Goal: Entertainment & Leisure: Consume media (video, audio)

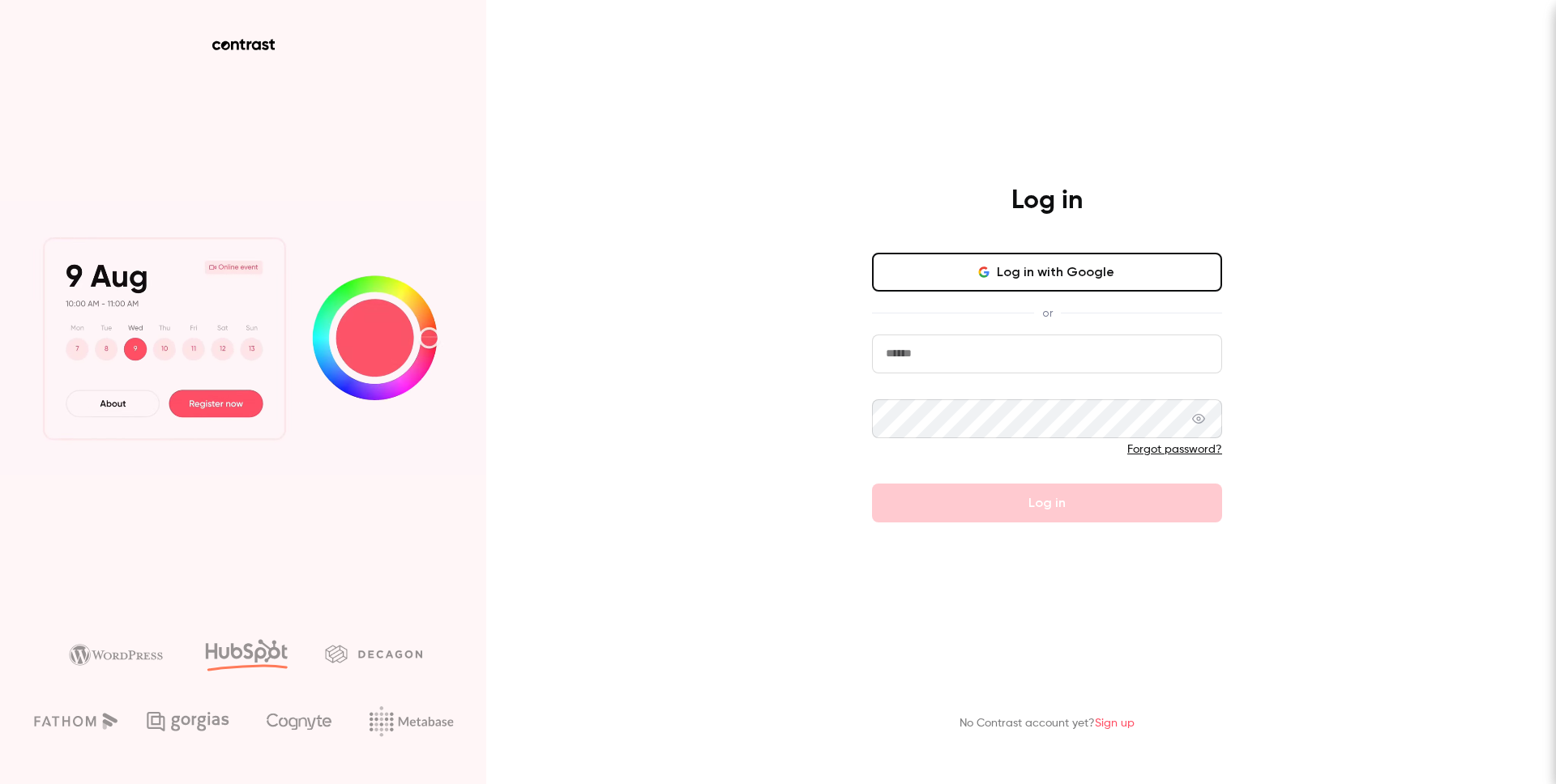
click at [1030, 264] on button "Log in with Google" at bounding box center [1047, 272] width 350 height 39
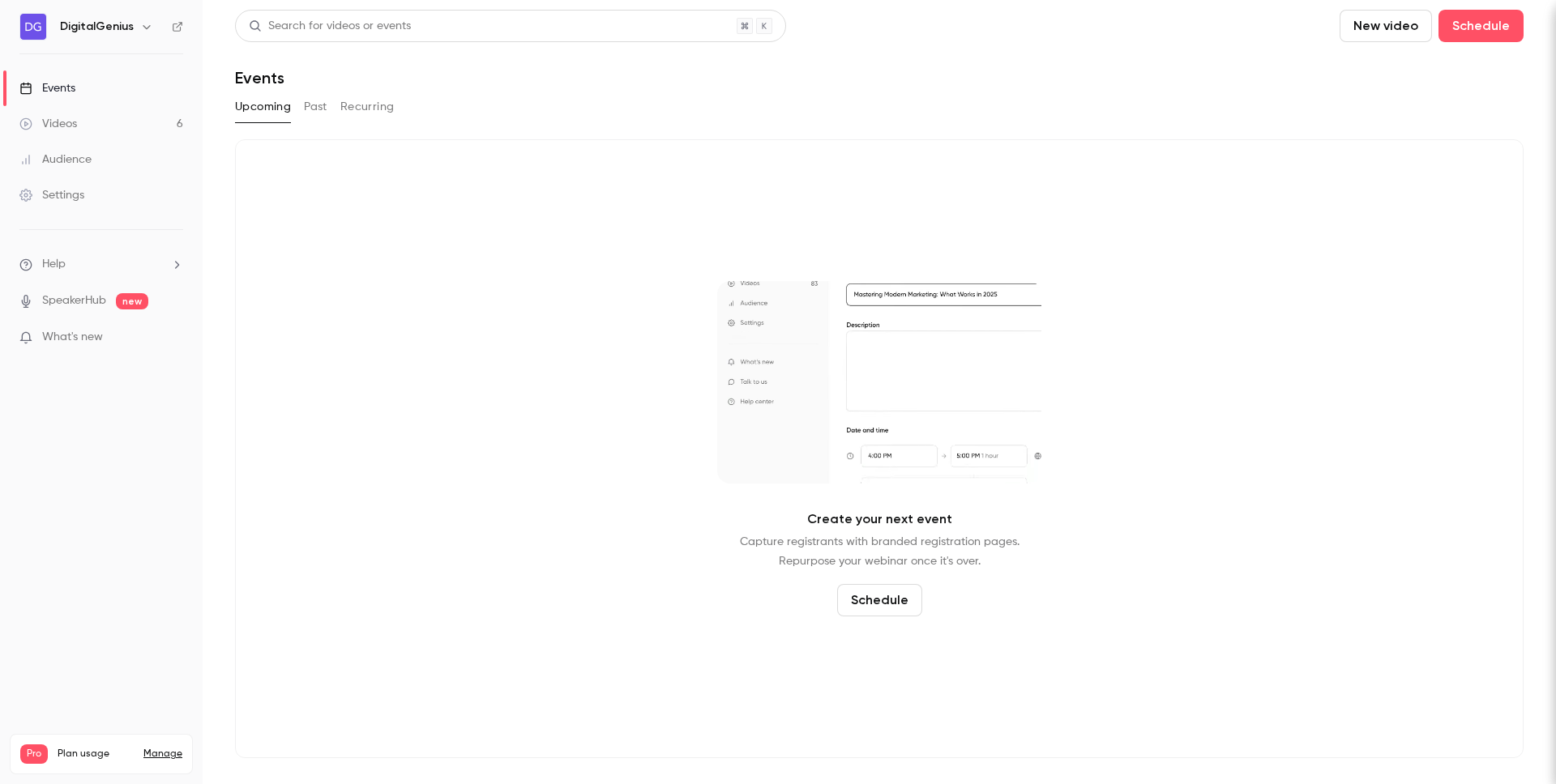
click at [133, 119] on link "Videos 6" at bounding box center [101, 124] width 203 height 35
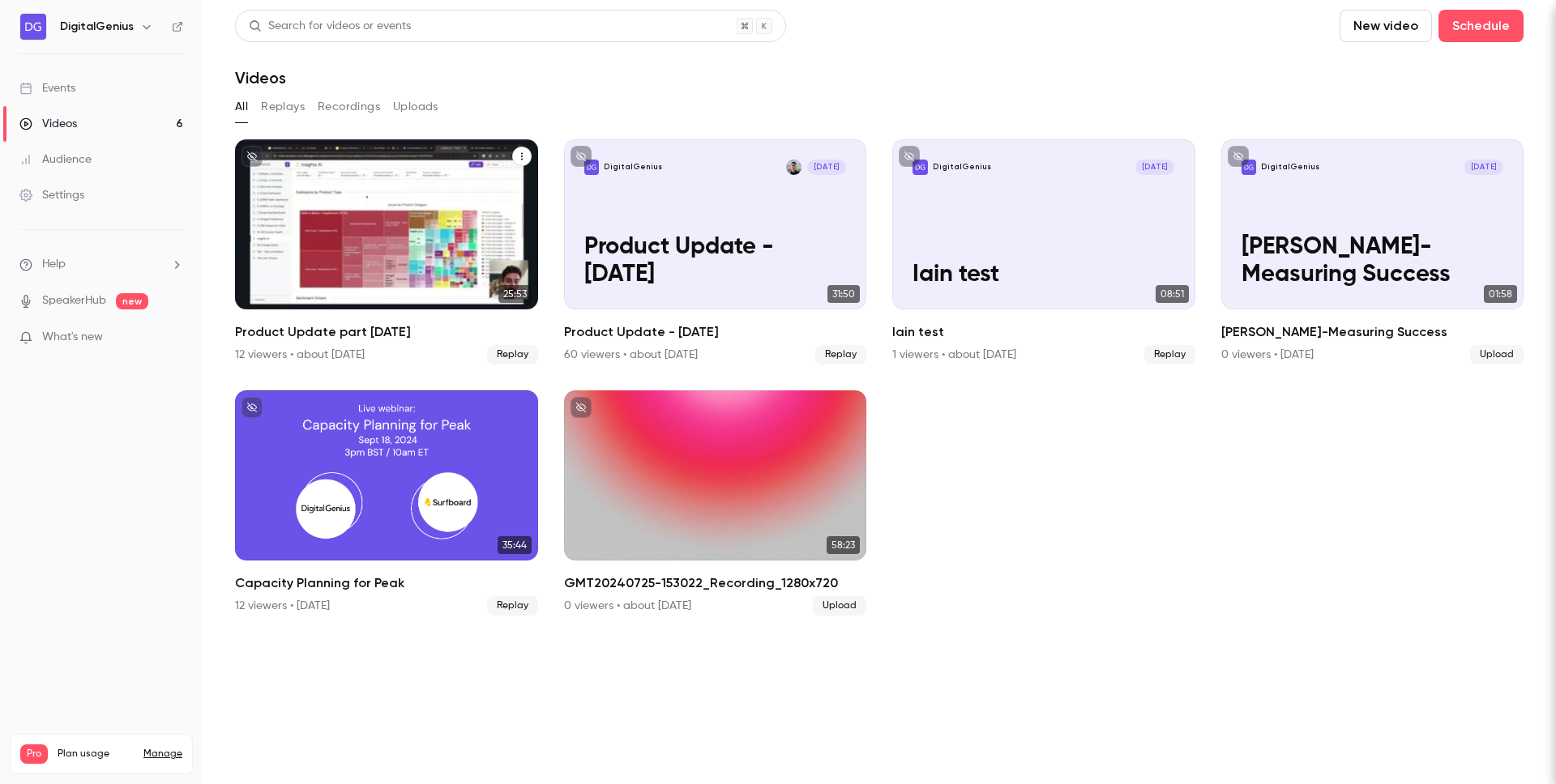
click at [437, 255] on p "Product Update part [DATE]" at bounding box center [386, 261] width 262 height 55
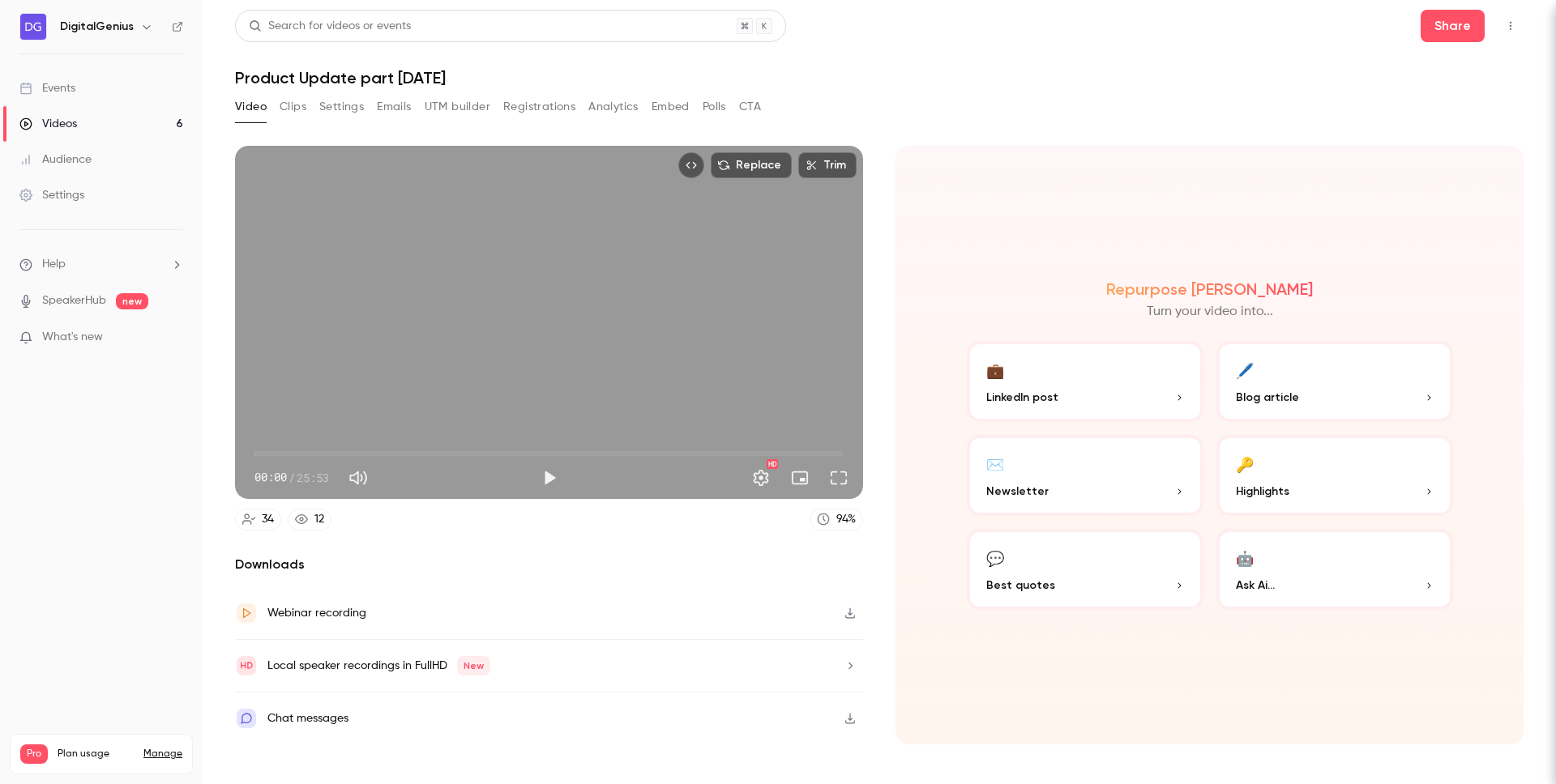
click at [1512, 19] on button "Top Bar Actions" at bounding box center [1510, 25] width 26 height 26
click at [1172, 90] on div at bounding box center [778, 392] width 1556 height 784
click at [298, 610] on div "Webinar recording" at bounding box center [316, 613] width 99 height 19
